Goal: Information Seeking & Learning: Learn about a topic

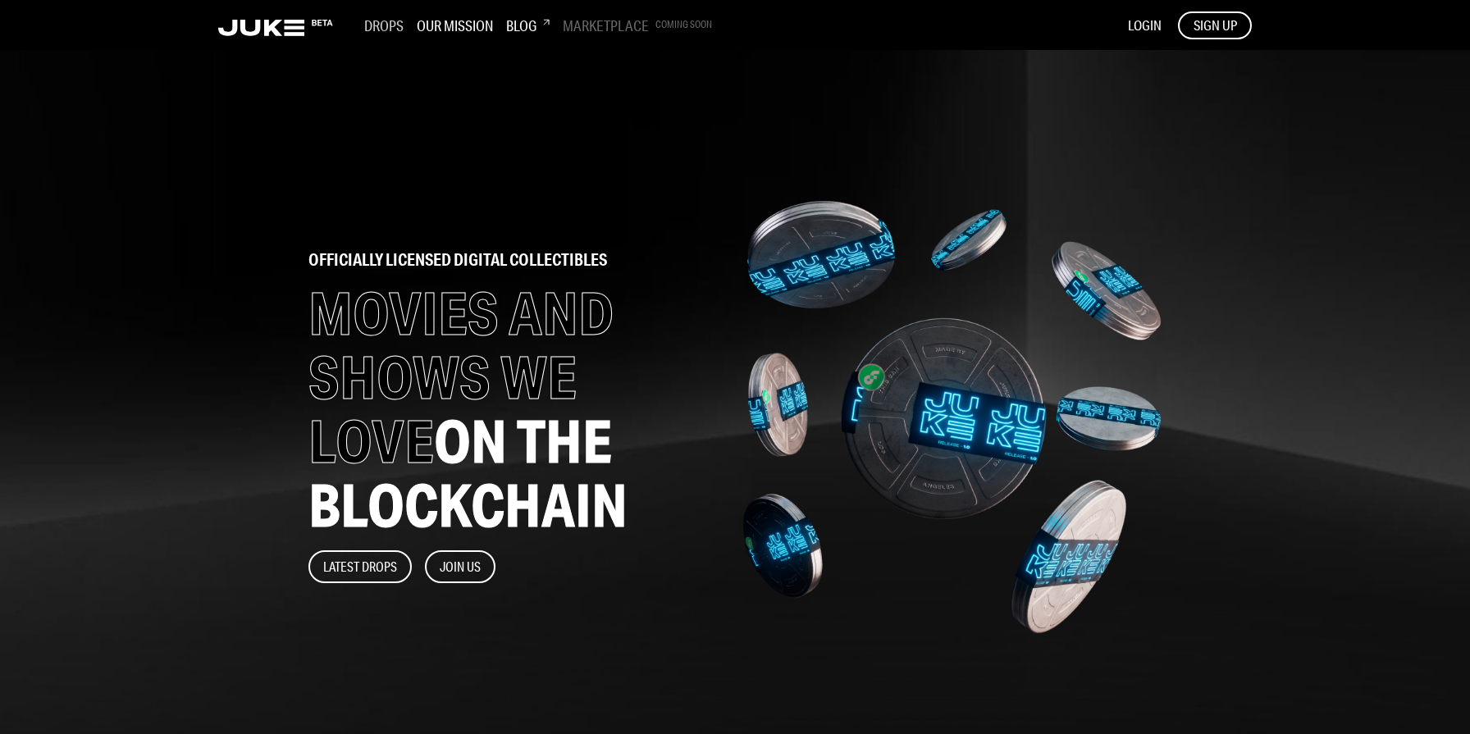
click at [385, 19] on h3 "Drops" at bounding box center [383, 25] width 39 height 18
